Goal: Task Accomplishment & Management: Use online tool/utility

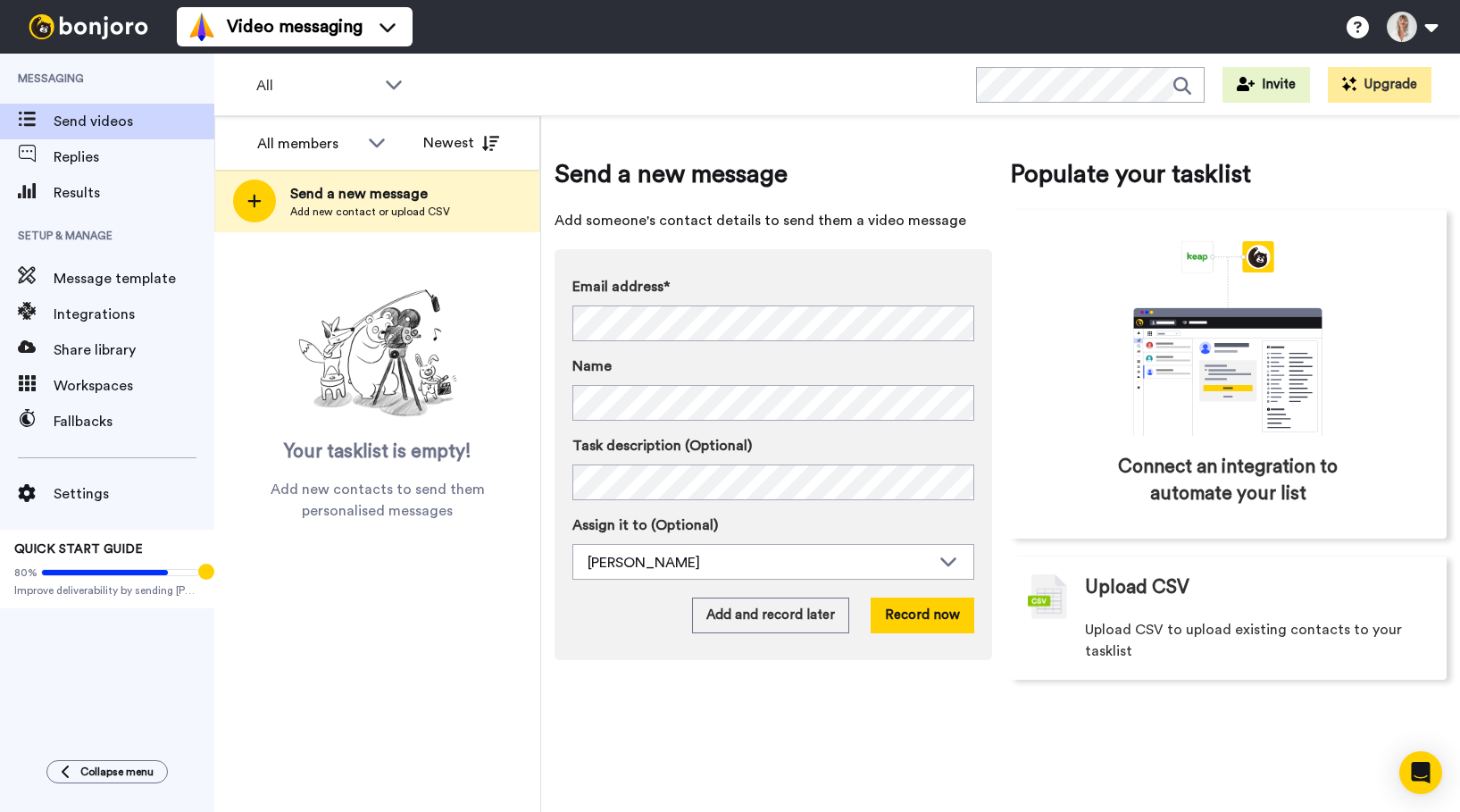
click at [82, 114] on span "Send videos" at bounding box center [133, 121] width 160 height 21
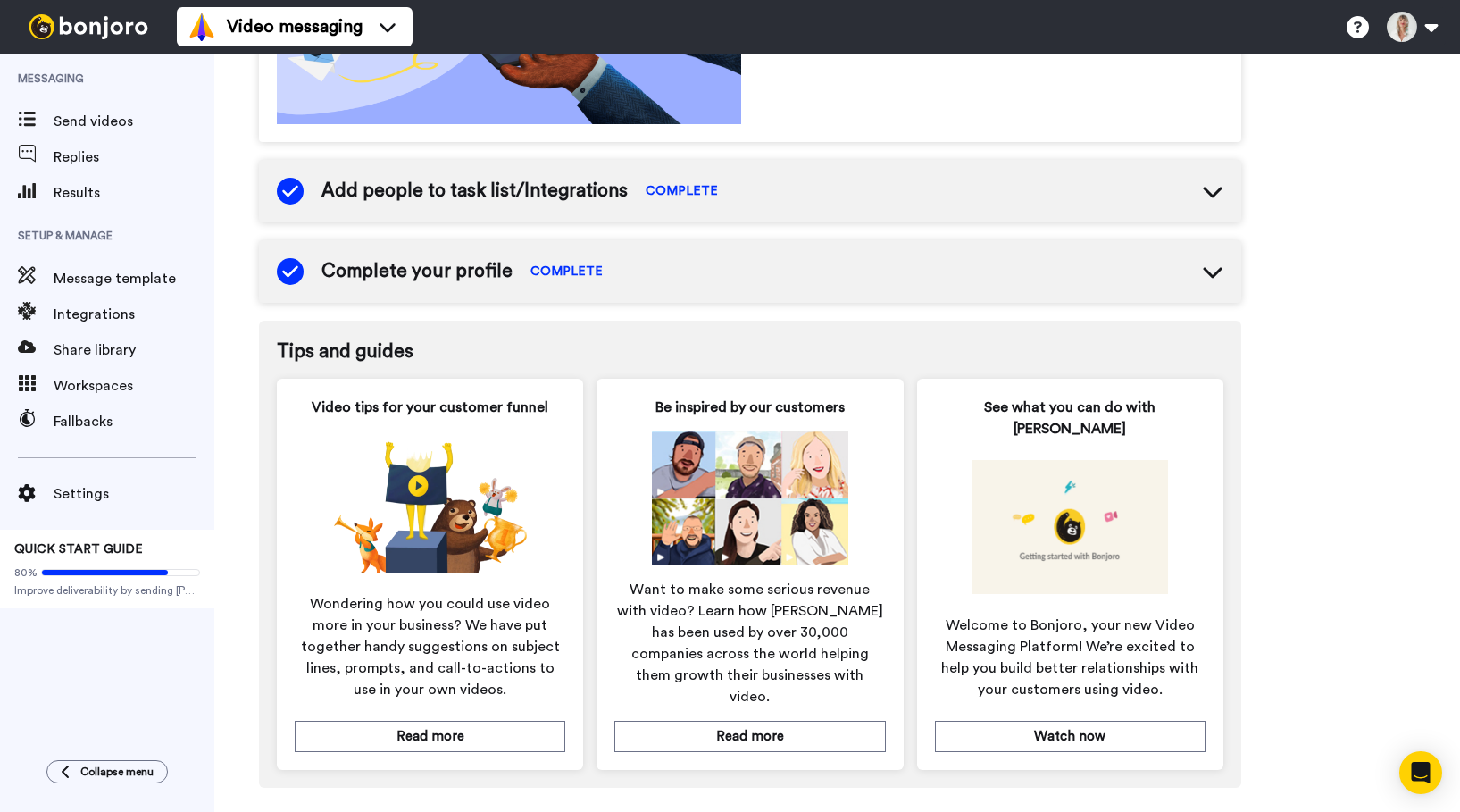
scroll to position [711, 0]
click at [79, 278] on span "Message template" at bounding box center [133, 278] width 160 height 21
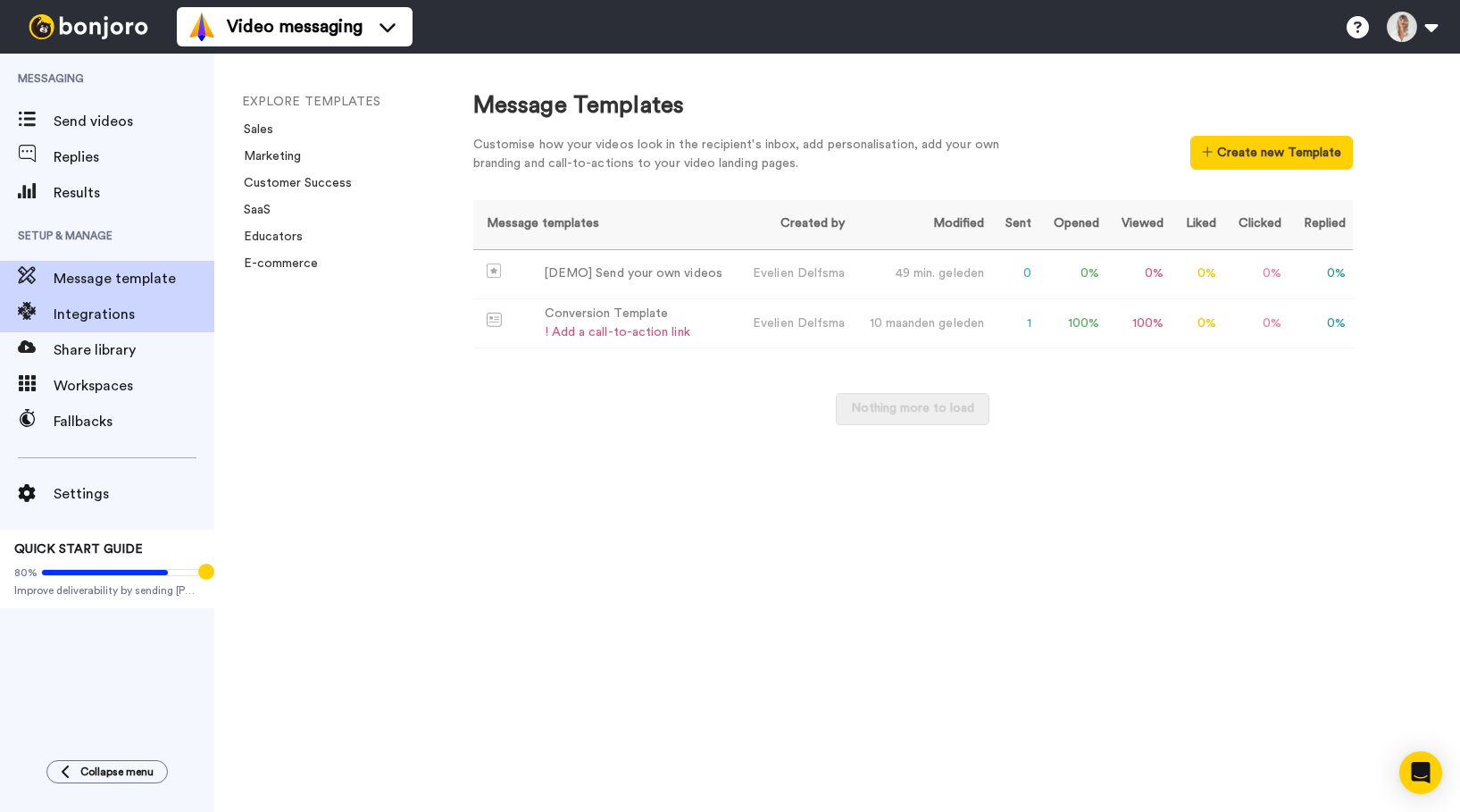
click at [78, 315] on span "Integrations" at bounding box center [133, 313] width 160 height 21
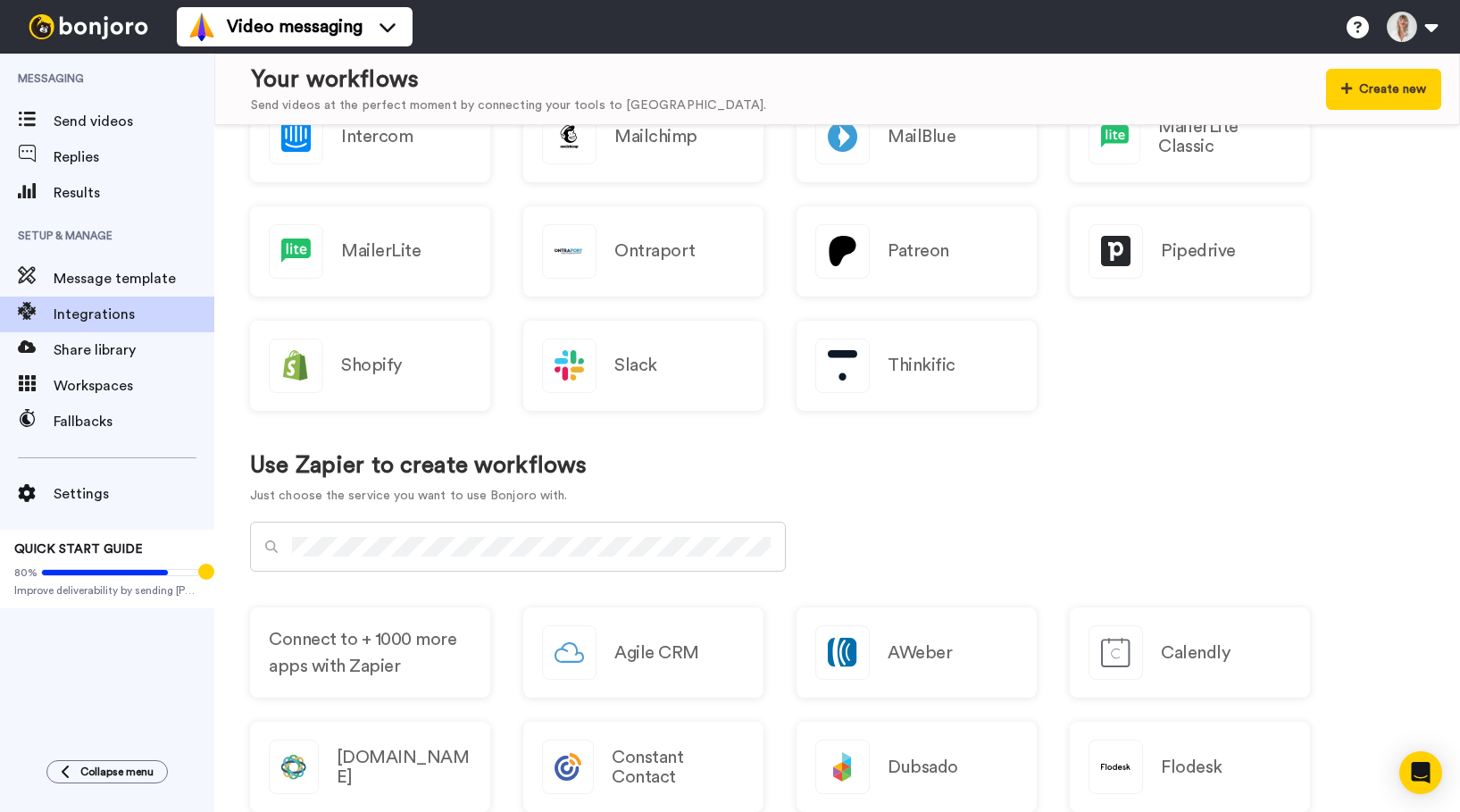
scroll to position [499, 0]
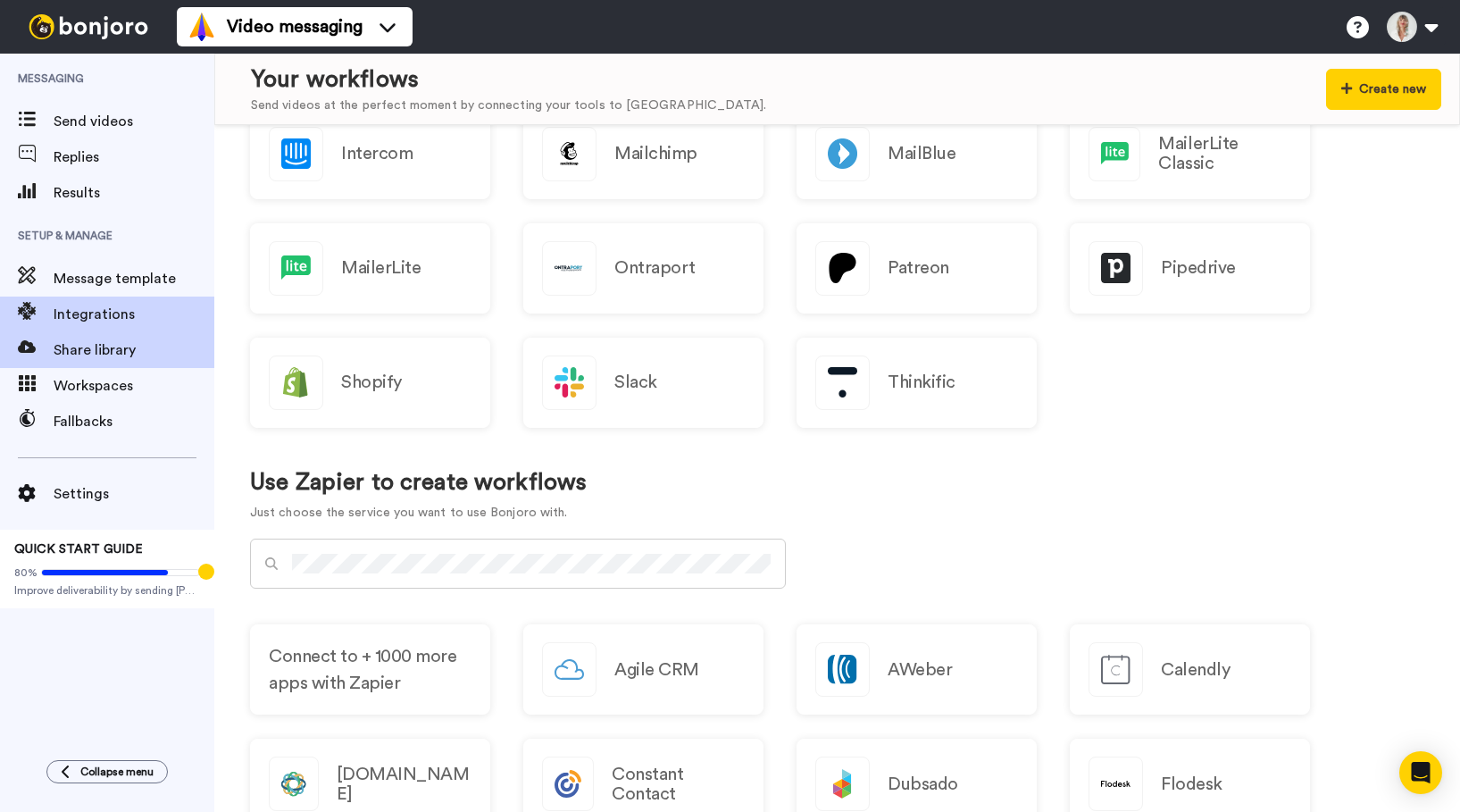
click at [93, 342] on span "Share library" at bounding box center [133, 349] width 160 height 21
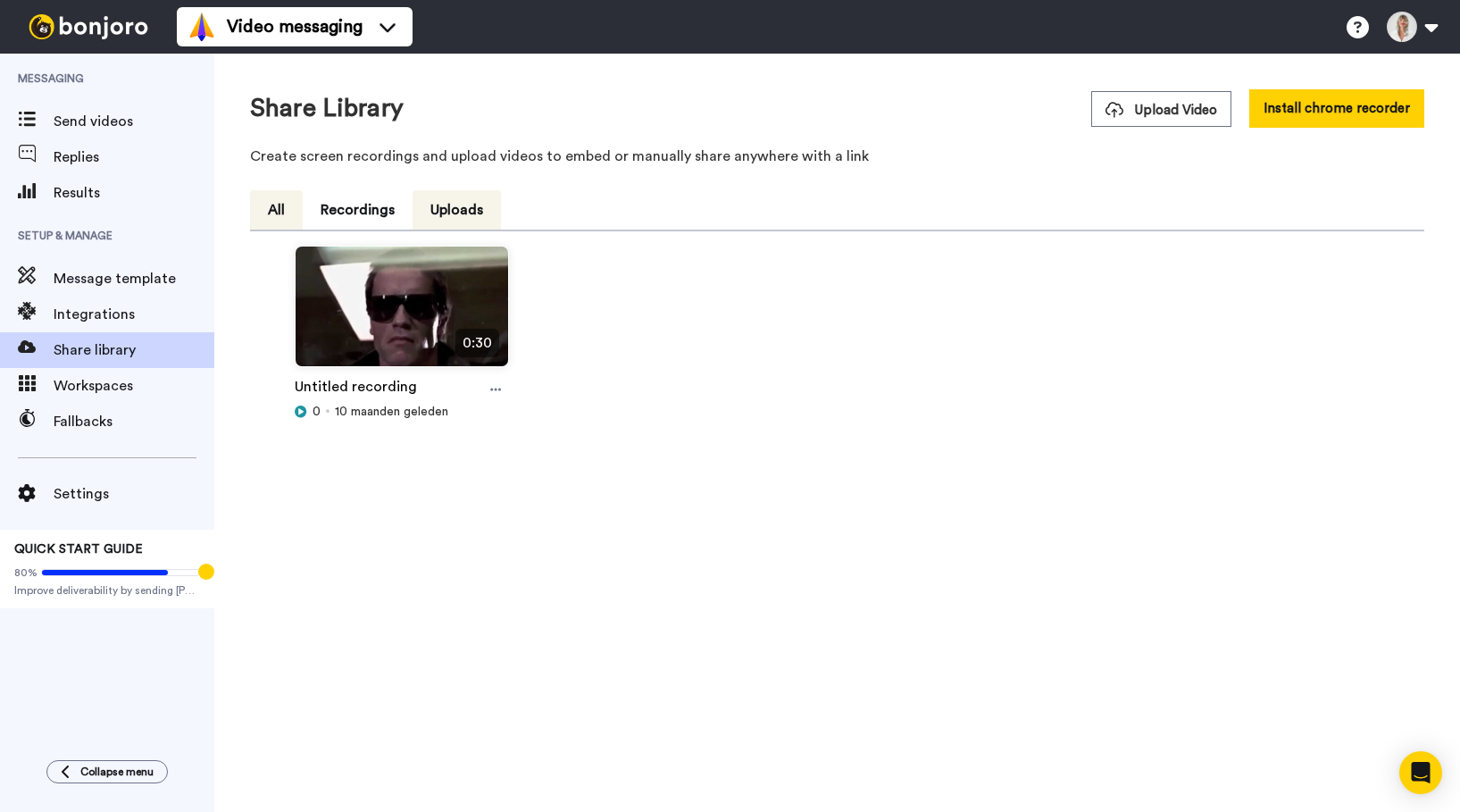
click at [449, 206] on button "Uploads" at bounding box center [456, 210] width 88 height 39
click at [1162, 113] on span "Upload Video" at bounding box center [1162, 110] width 112 height 18
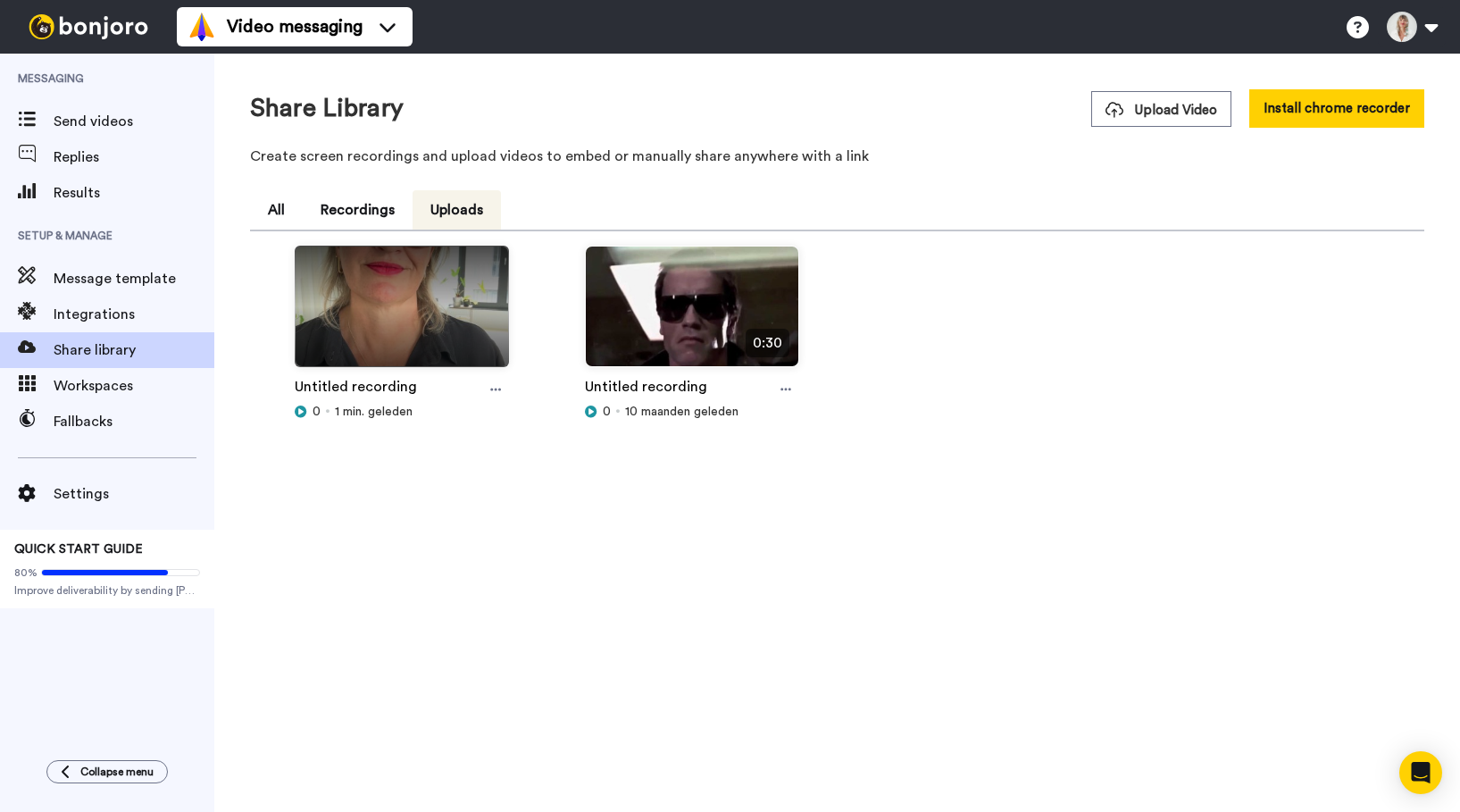
click at [420, 298] on img at bounding box center [402, 313] width 213 height 135
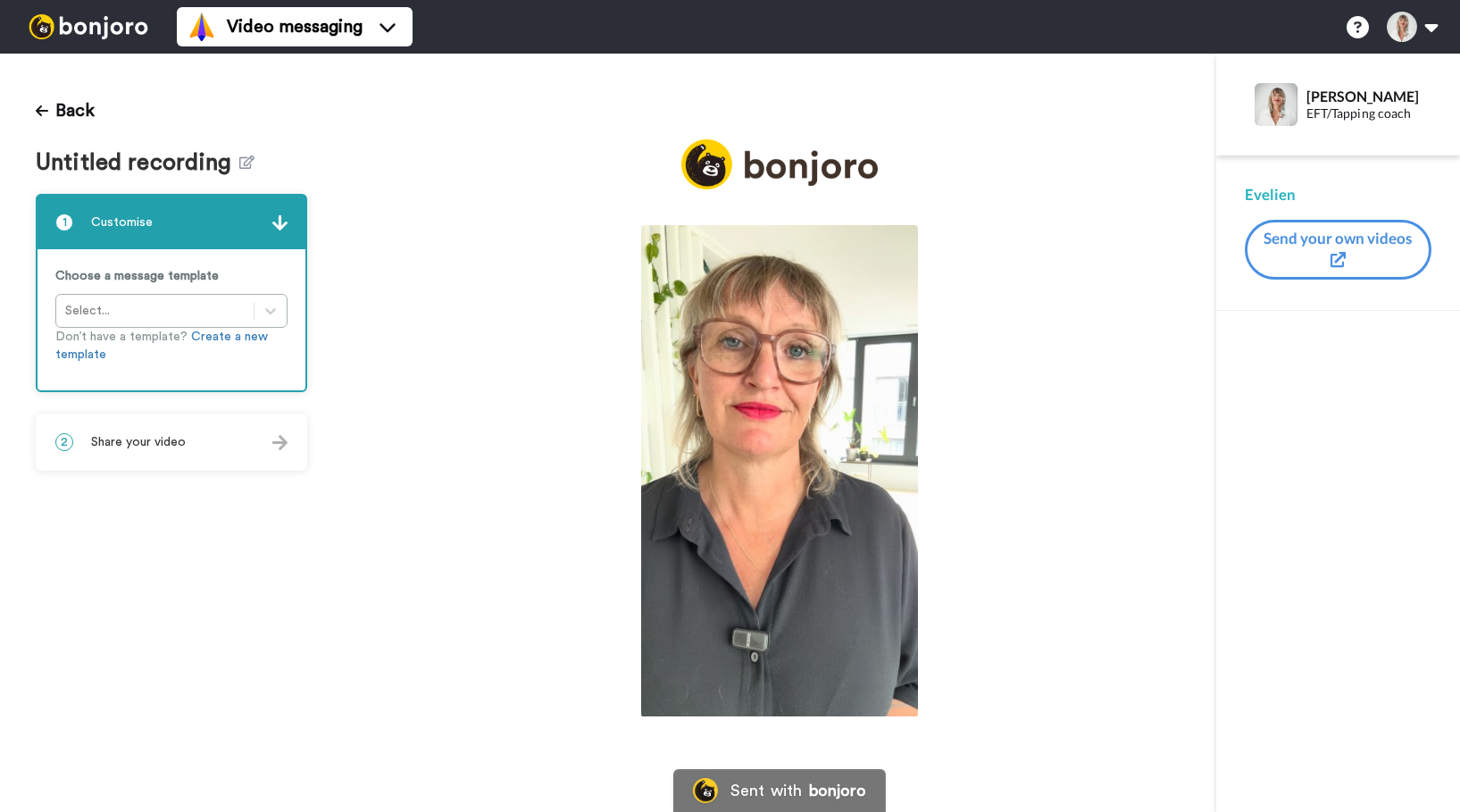
click at [285, 440] on img at bounding box center [280, 443] width 16 height 16
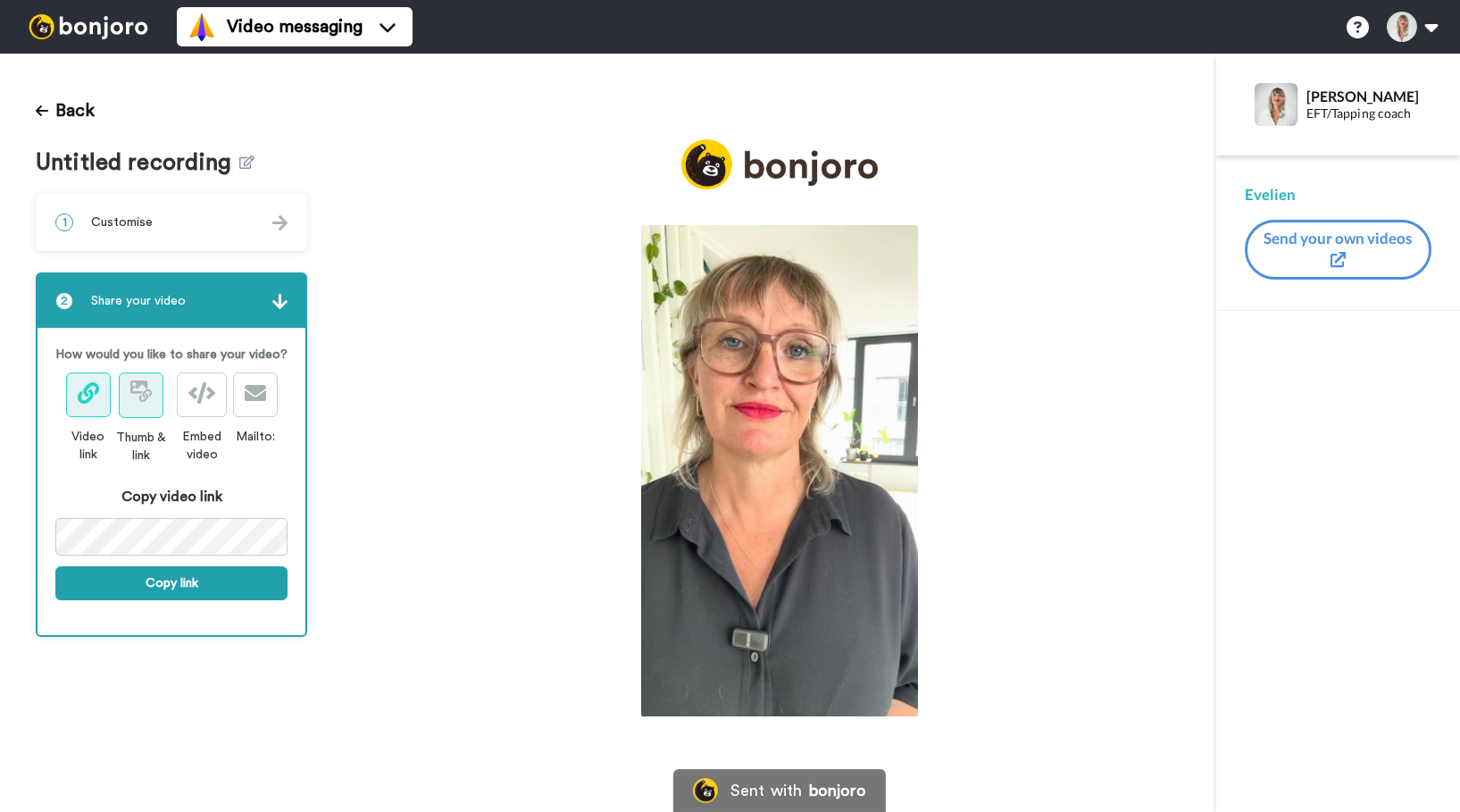
click at [140, 402] on icon at bounding box center [140, 390] width 21 height 21
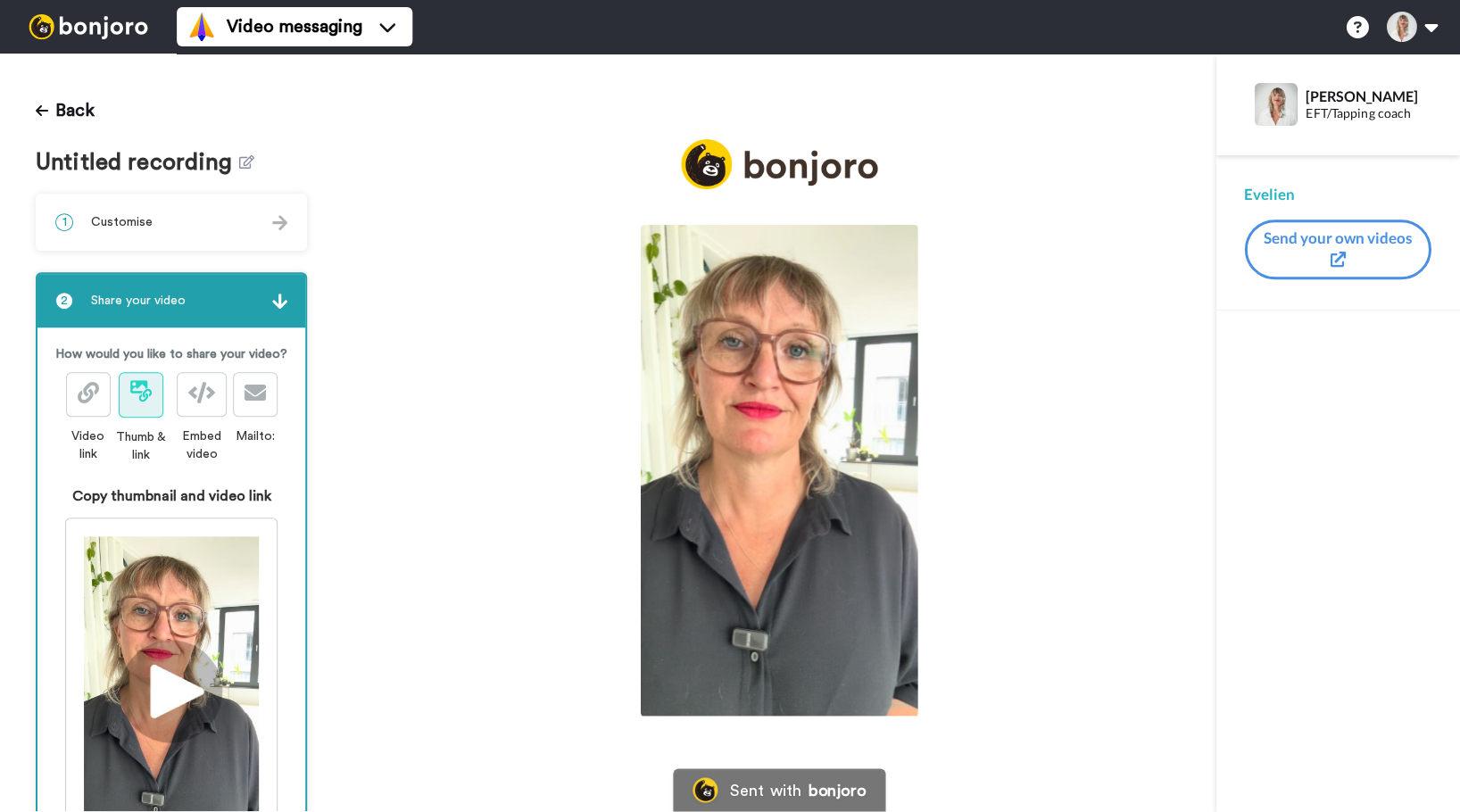
scroll to position [225, 0]
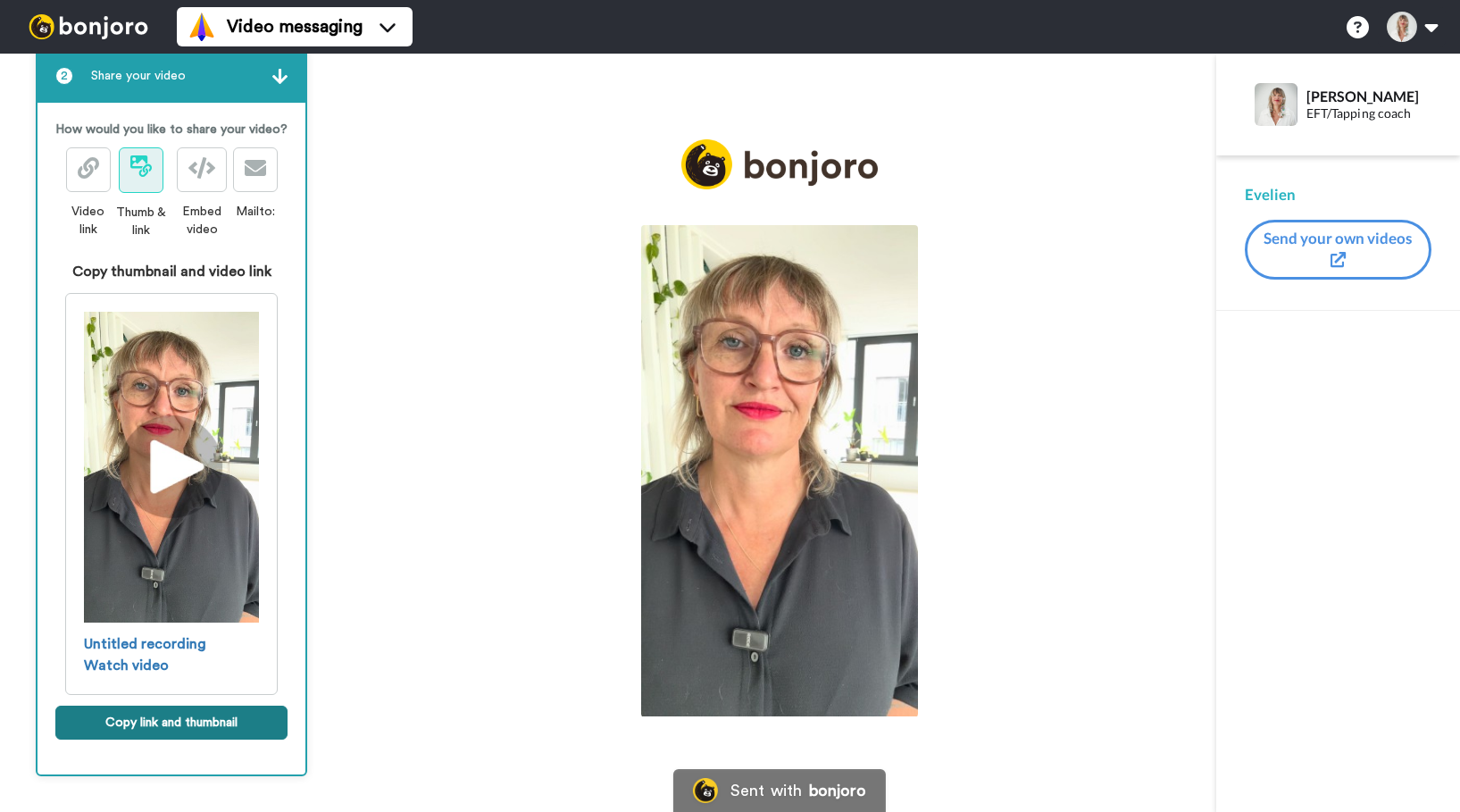
click at [150, 740] on button "Copy link and thumbnail" at bounding box center [170, 722] width 232 height 34
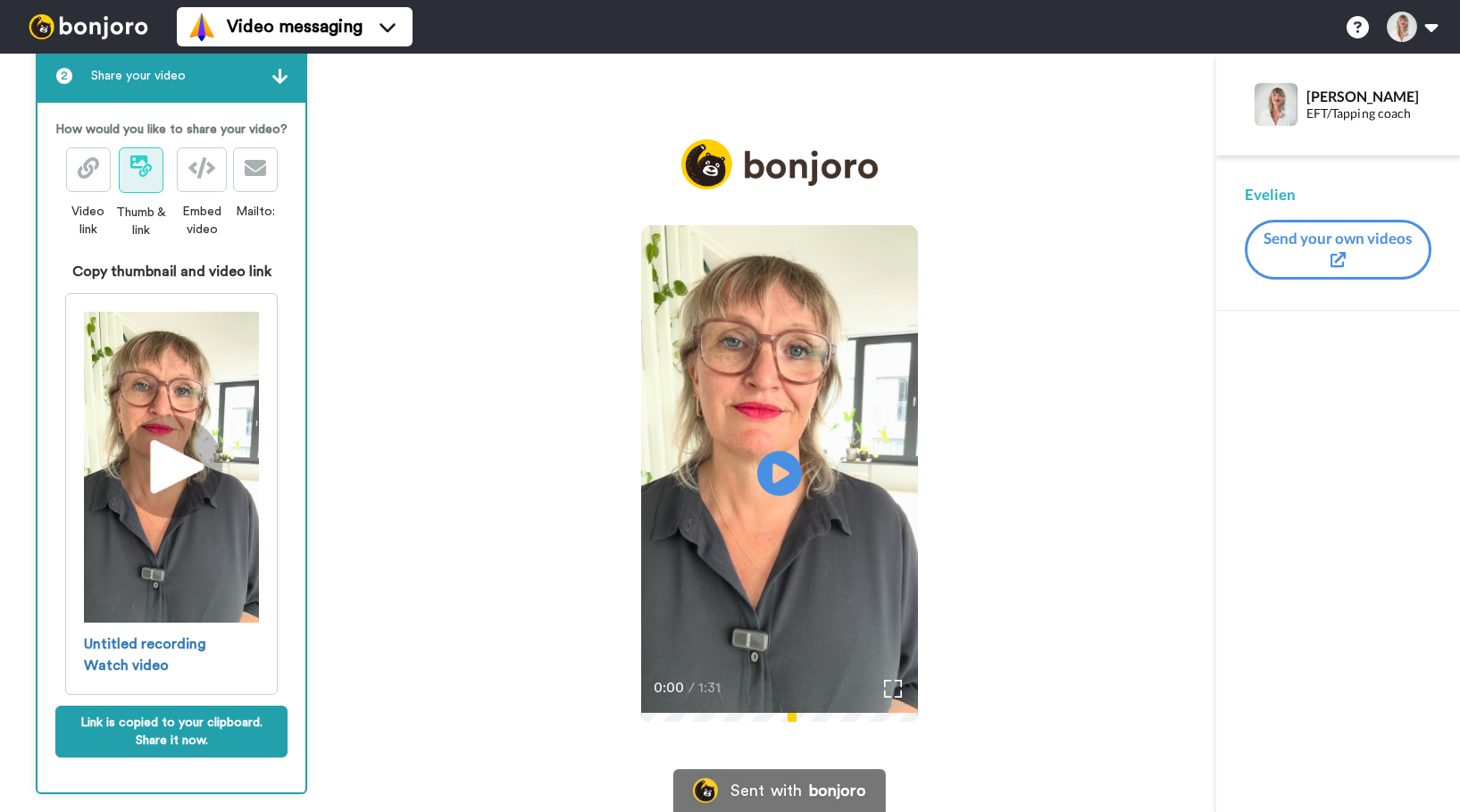
click at [518, 255] on div "Play/Pause 0:00 / 1:31" at bounding box center [779, 444] width 873 height 610
click at [1333, 234] on button "Send your own videos" at bounding box center [1339, 249] width 187 height 60
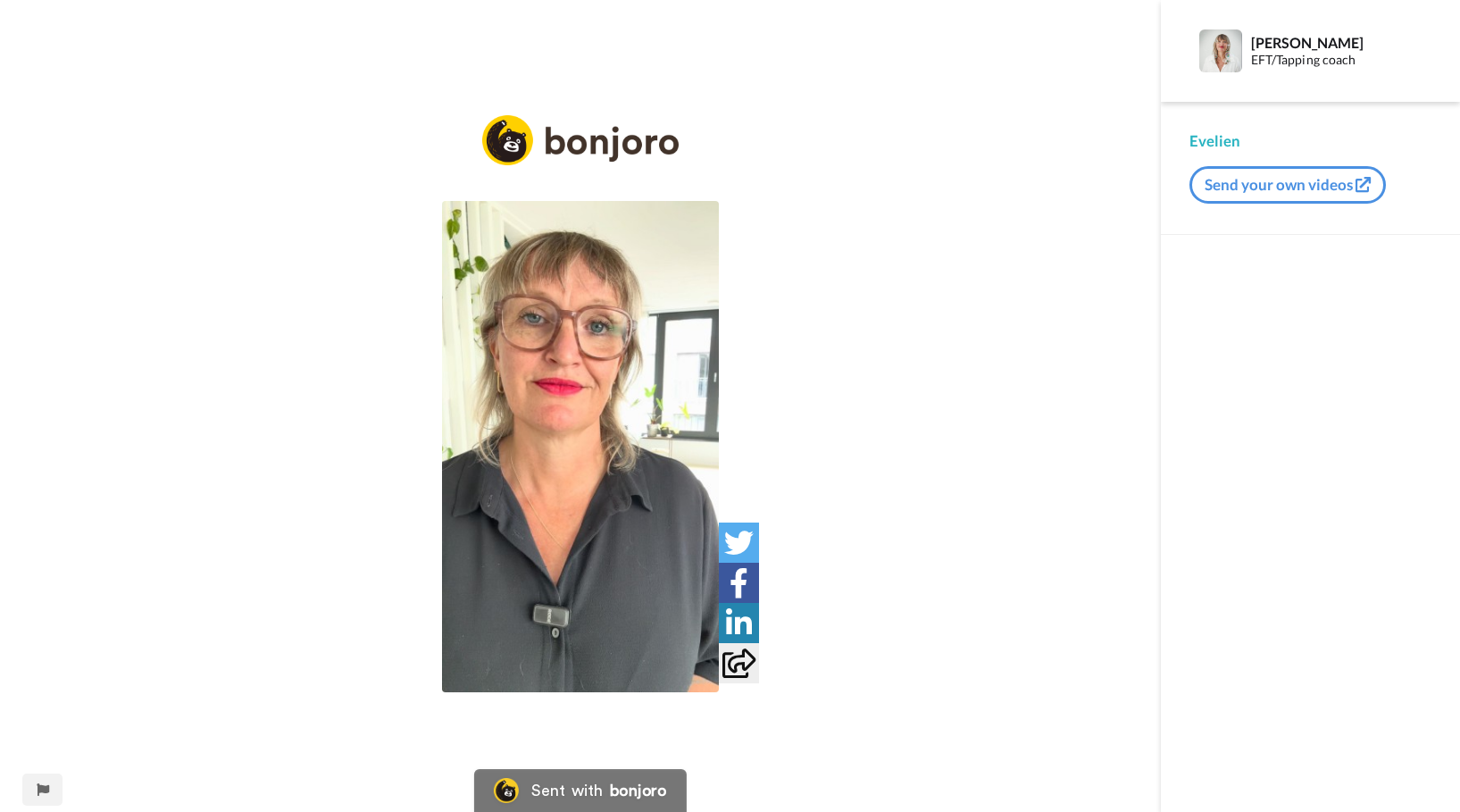
click at [592, 403] on img at bounding box center [580, 446] width 277 height 491
click at [560, 433] on img at bounding box center [580, 446] width 277 height 491
click at [579, 449] on icon "Play/Pause" at bounding box center [581, 447] width 48 height 85
click at [553, 429] on img at bounding box center [580, 446] width 277 height 491
click at [603, 429] on video at bounding box center [580, 446] width 277 height 491
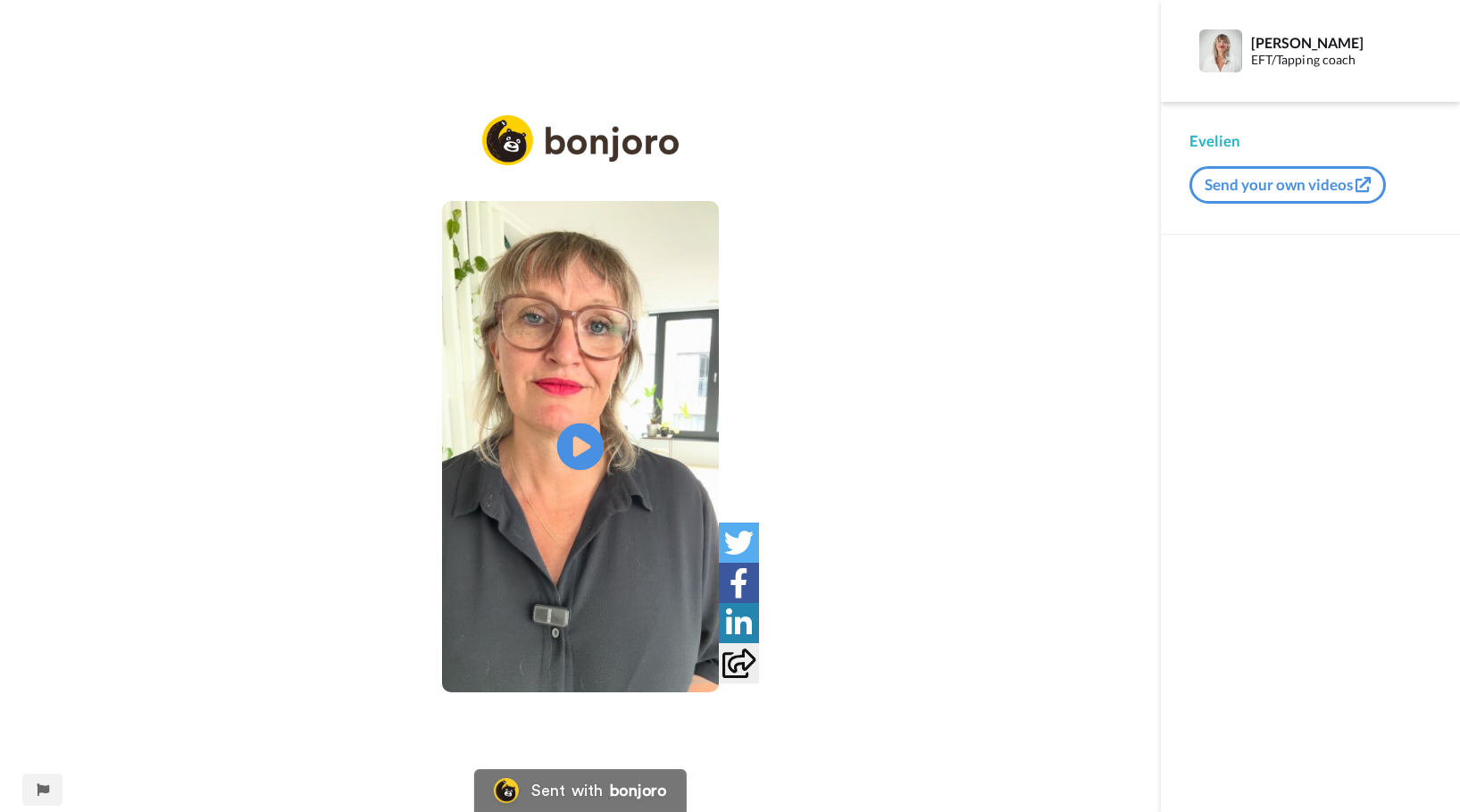
click at [576, 444] on icon "Play/Pause" at bounding box center [581, 447] width 48 height 85
click at [608, 412] on video at bounding box center [580, 446] width 277 height 491
click at [574, 444] on icon "Play/Pause" at bounding box center [581, 447] width 48 height 85
click at [576, 446] on icon "Play/Pause" at bounding box center [581, 447] width 48 height 85
